Goal: Use online tool/utility: Utilize a website feature to perform a specific function

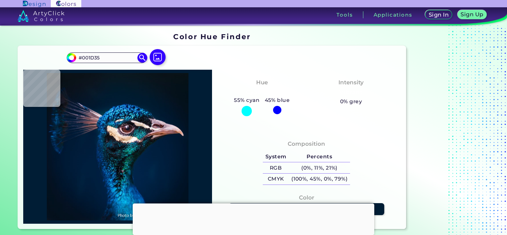
type input "#001e36"
type input "#001E36"
type input "#001f39"
type input "#001F39"
type input "#002145"
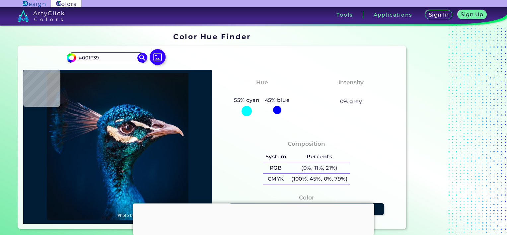
type input "#002145"
type input "#138fd6"
type input "#138FD6"
type input "#3dbaf5"
type input "#3DBAF5"
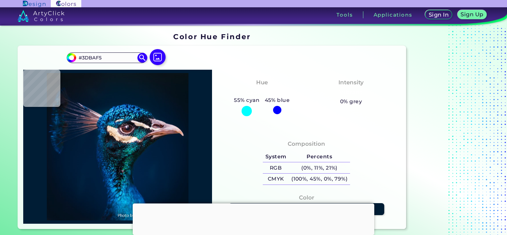
type input "#157ac4"
type input "#157AC4"
type input "#167bc4"
type input "#167BC4"
type input "#0e86d1"
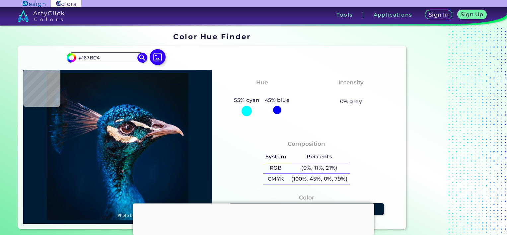
type input "#0E86D1"
type input "#29a2de"
type input "#29A2DE"
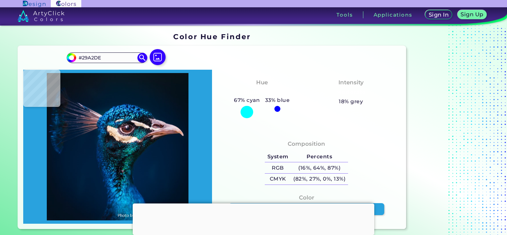
type input "#01437b"
type input "#01437B"
type input "#012c5c"
type input "#012C5C"
type input "#1b6294"
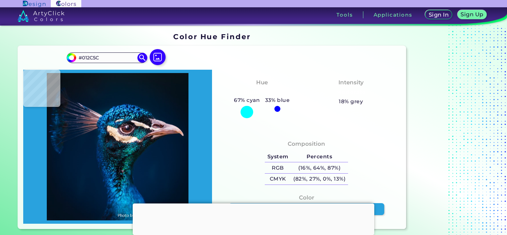
type input "#1B6294"
type input "#00244b"
type input "#00244B"
type input "#011634"
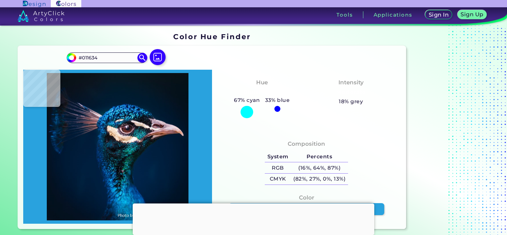
type input "#1d7ca0"
type input "#1D7CA0"
type input "#085883"
type input "#002146"
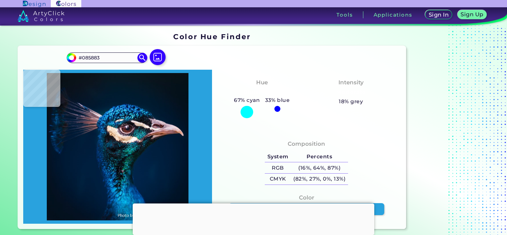
type input "#002146"
type input "#0e729c"
type input "#0E729C"
type input "#073f60"
type input "#073F60"
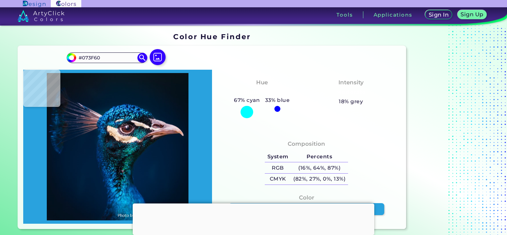
type input "#02486b"
type input "#02486B"
type input "#02121f"
type input "#02121F"
type input "#061523"
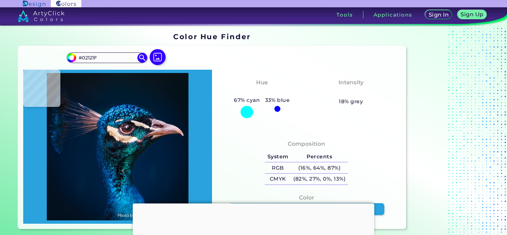
type input "#061523"
type input "#090b18"
type input "#090B18"
type input "#13202a"
type input "#13202A"
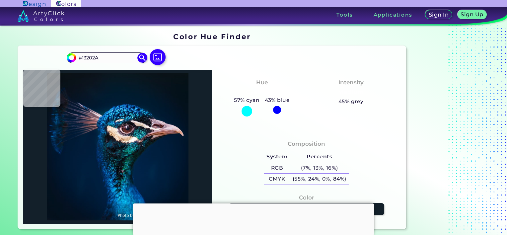
type input "#0c111b"
type input "#0C111B"
type input "#070a11"
type input "#070A11"
type input "#06111c"
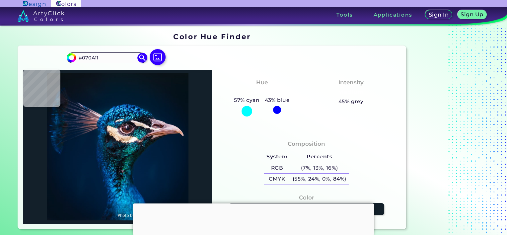
type input "#06111C"
type input "#131d26"
type input "#131D26"
type input "#181726"
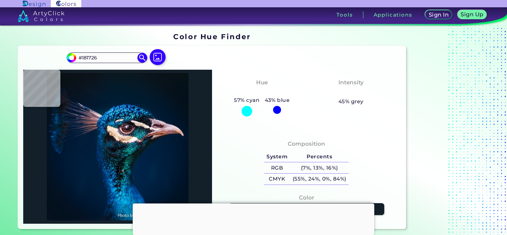
type input "#291626"
type input "#b79ea9"
type input "#B79EA9"
type input "#bca0b5"
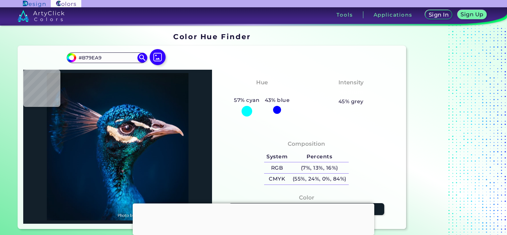
type input "#BCA0B5"
type input "#b498a9"
type input "#B498A9"
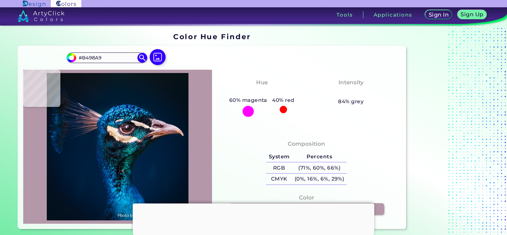
type input "#cdadbd"
type input "#CDADBD"
type input "#ead0d9"
type input "#EAD0D9"
type input "#e2c7cf"
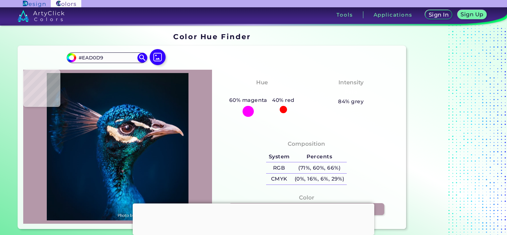
type input "#E2C7CF"
type input "#cbacb4"
type input "#CBACB4"
type input "#d2bac0"
type input "#D2BAC0"
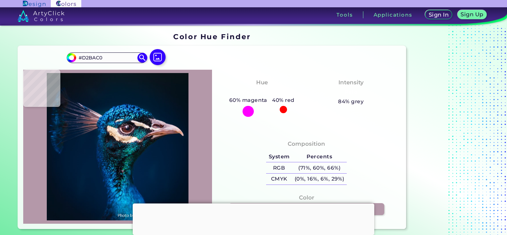
type input "#dec4d4"
type input "#DEC4D4"
type input "#dec3d2"
type input "#DEC3D2"
type input "#bca7bc"
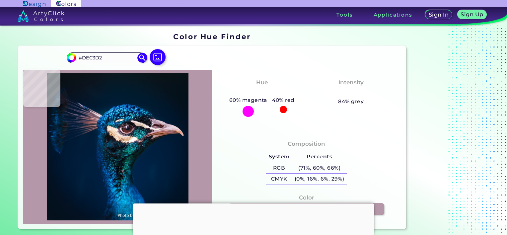
type input "#BCA7BC"
type input "#d6bdcb"
type input "#D6BDCB"
type input "#a49db2"
type input "#A49DB2"
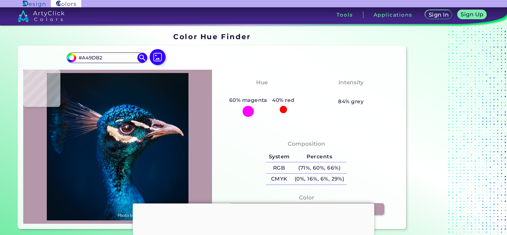
type input "#061228"
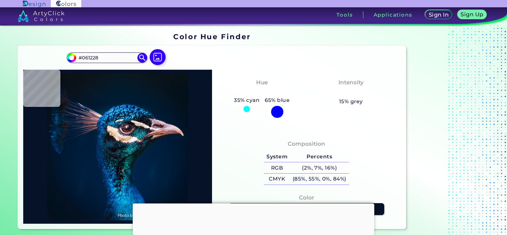
type input "#00192d"
type input "#00192D"
type input "#00142b"
type input "#00142B"
type input "#001324"
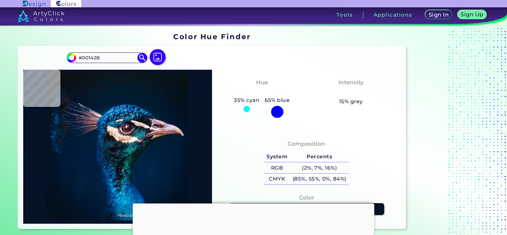
type input "#001324"
type input "#001120"
type input "#000000"
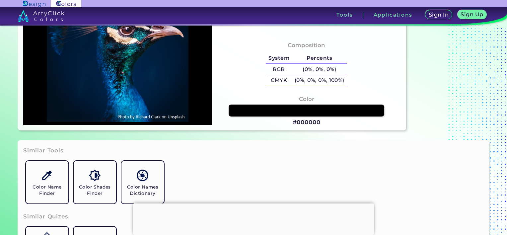
scroll to position [100, 0]
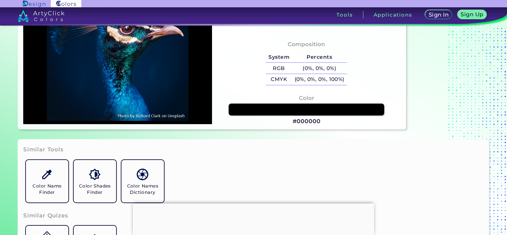
click at [300, 121] on h3 "#000000" at bounding box center [307, 121] width 28 height 8
type input "#001124"
type input "#011327"
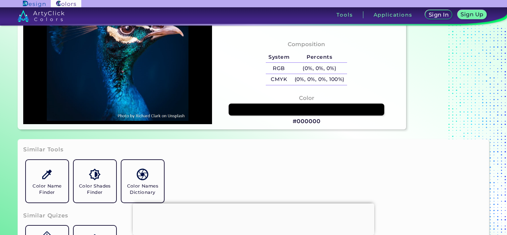
type input "#00142c"
type input "#00142C"
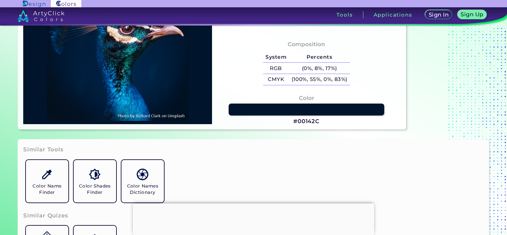
type input "#01152d"
type input "#01152D"
type input "#00162e"
type input "#00162E"
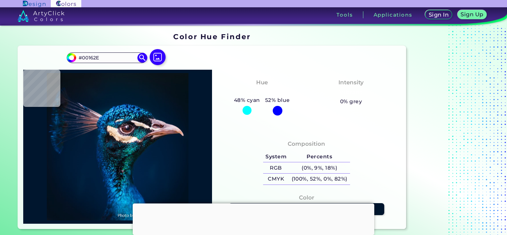
type input "#07111a"
type input "#07111A"
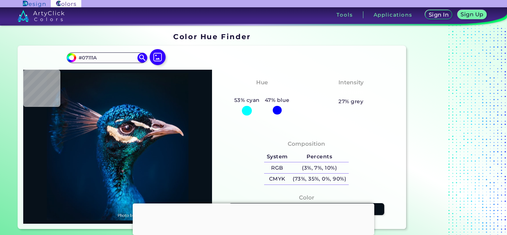
type input "#081319"
type input "#0a1117"
click at [121, 59] on input "#0A1117" at bounding box center [107, 57] width 62 height 9
drag, startPoint x: 109, startPoint y: 57, endPoint x: 73, endPoint y: 58, distance: 35.8
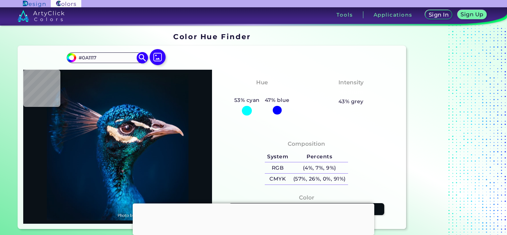
click at [73, 58] on div "#0a1117 #0A1117 Acadia ◉ Acid Green ◉ Aero Blue ◉ Alabaster ◉ Albescent White ◉…" at bounding box center [107, 57] width 80 height 11
paste input "312F2F"
type input "#312F2F"
click at [142, 57] on img at bounding box center [143, 58] width 12 height 12
type input "#312f2f"
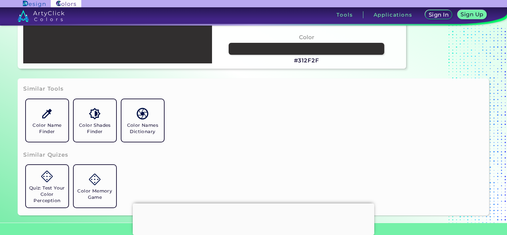
scroll to position [199, 0]
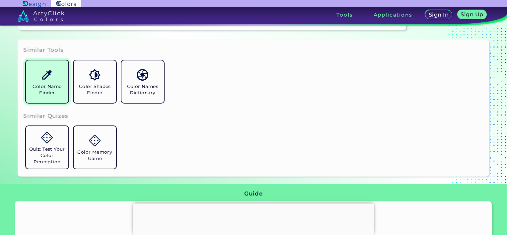
click at [52, 89] on h5 "Color Name Finder" at bounding box center [47, 89] width 37 height 13
